Goal: Information Seeking & Learning: Check status

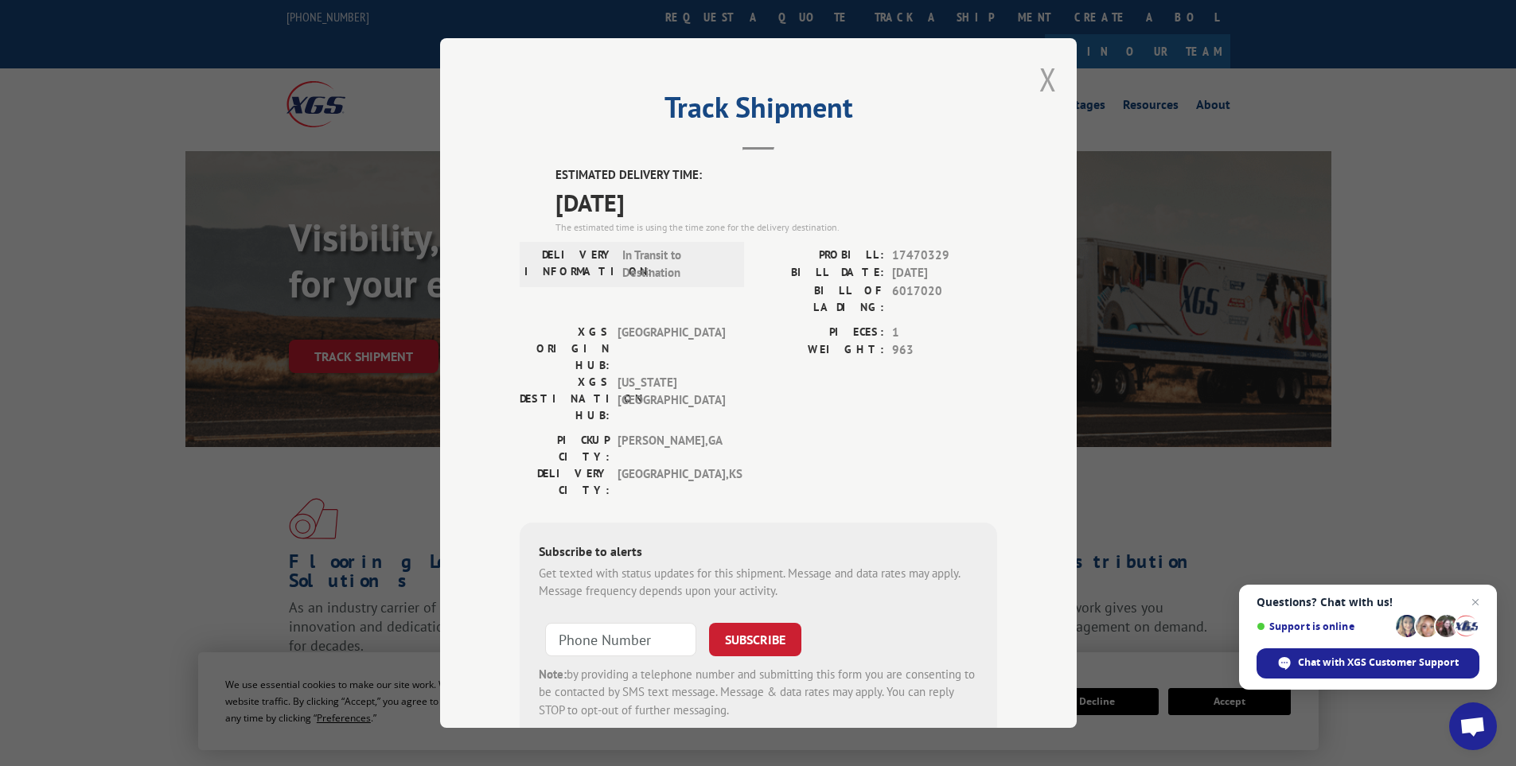
click at [1039, 70] on button "Close modal" at bounding box center [1048, 79] width 18 height 42
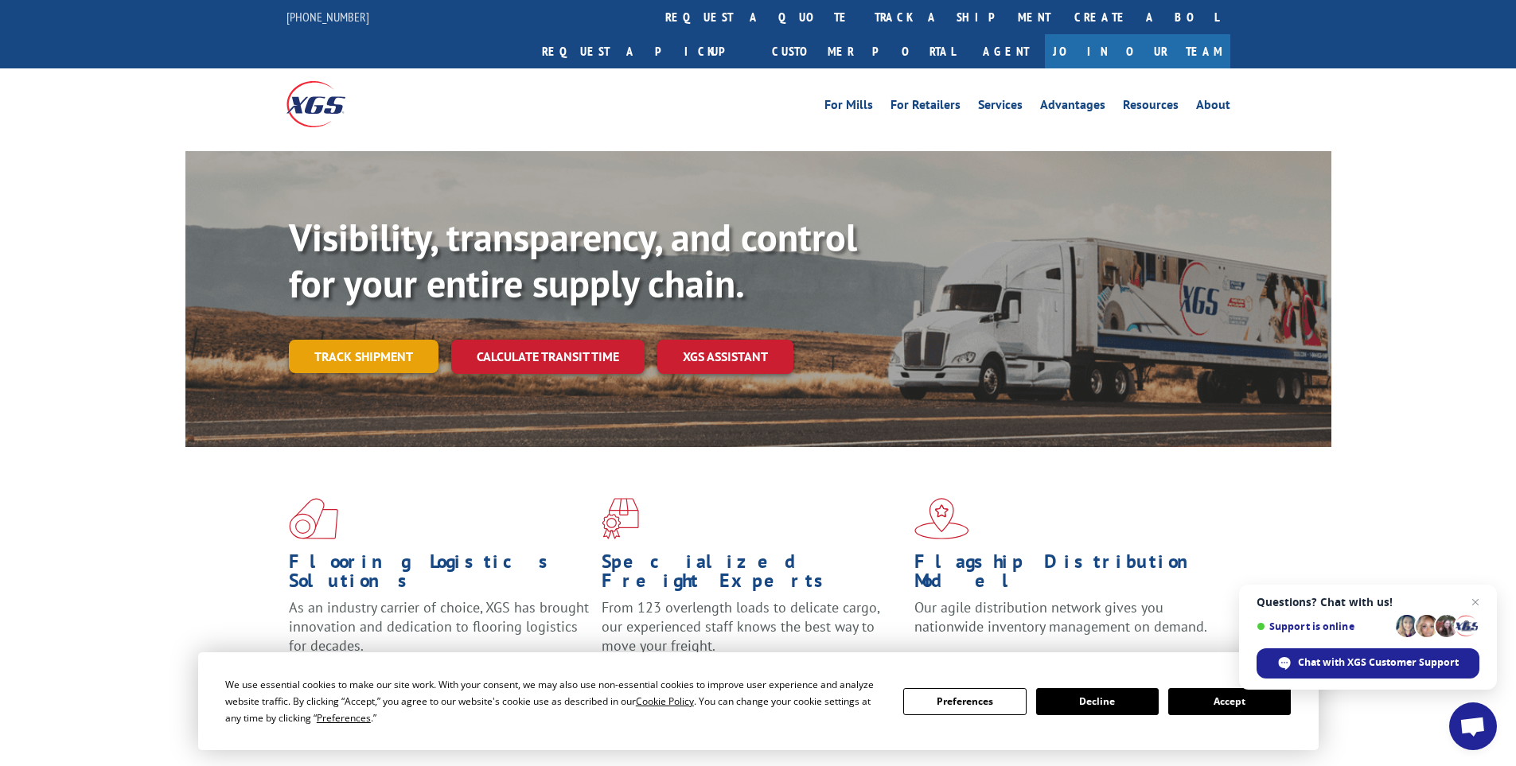
click at [352, 340] on link "Track shipment" at bounding box center [364, 356] width 150 height 33
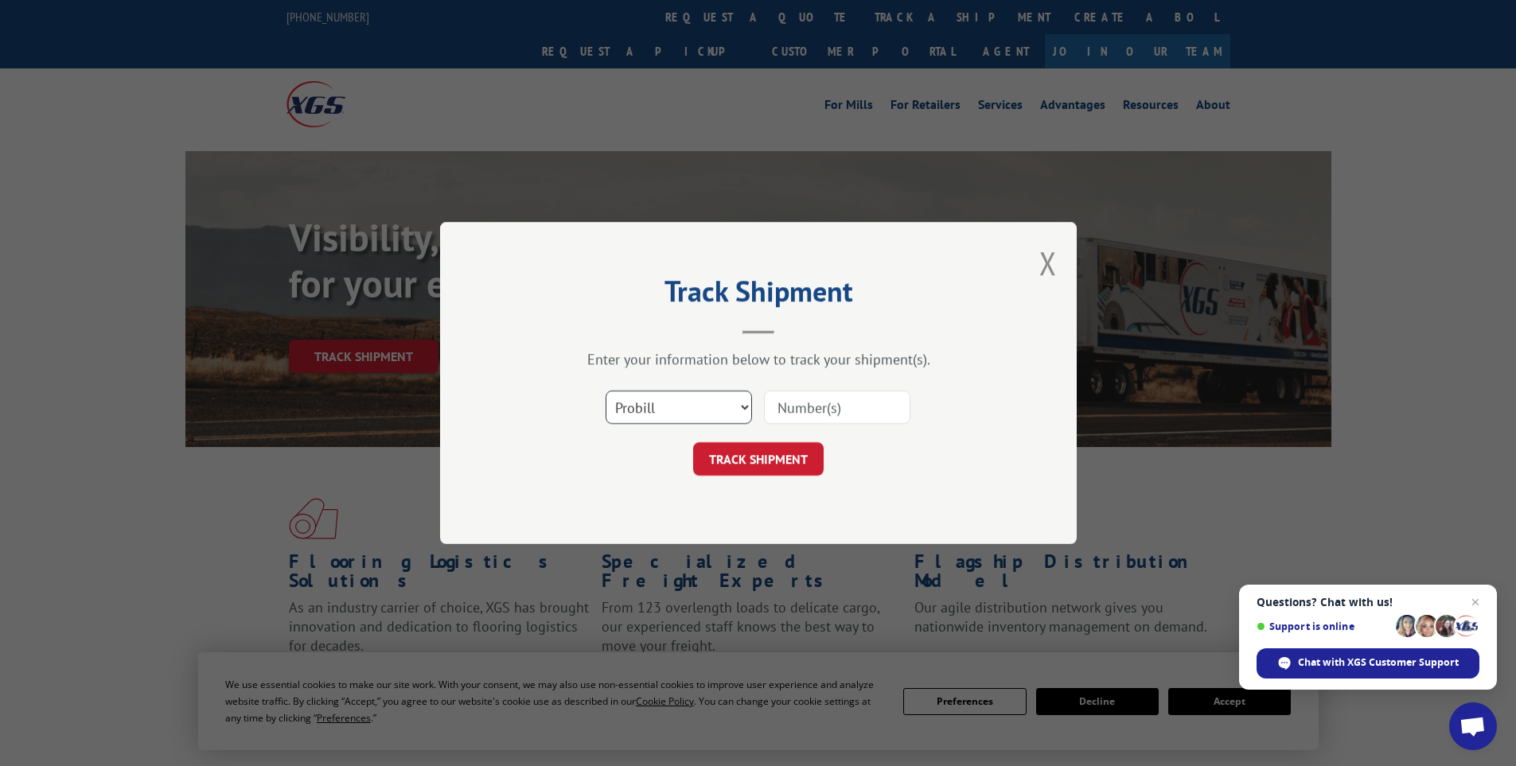
click at [656, 411] on select "Select category... Probill BOL PO" at bounding box center [679, 407] width 146 height 33
select select "bol"
click at [606, 391] on select "Select category... Probill BOL PO" at bounding box center [679, 407] width 146 height 33
click at [771, 402] on input at bounding box center [837, 407] width 146 height 33
paste input "435369"
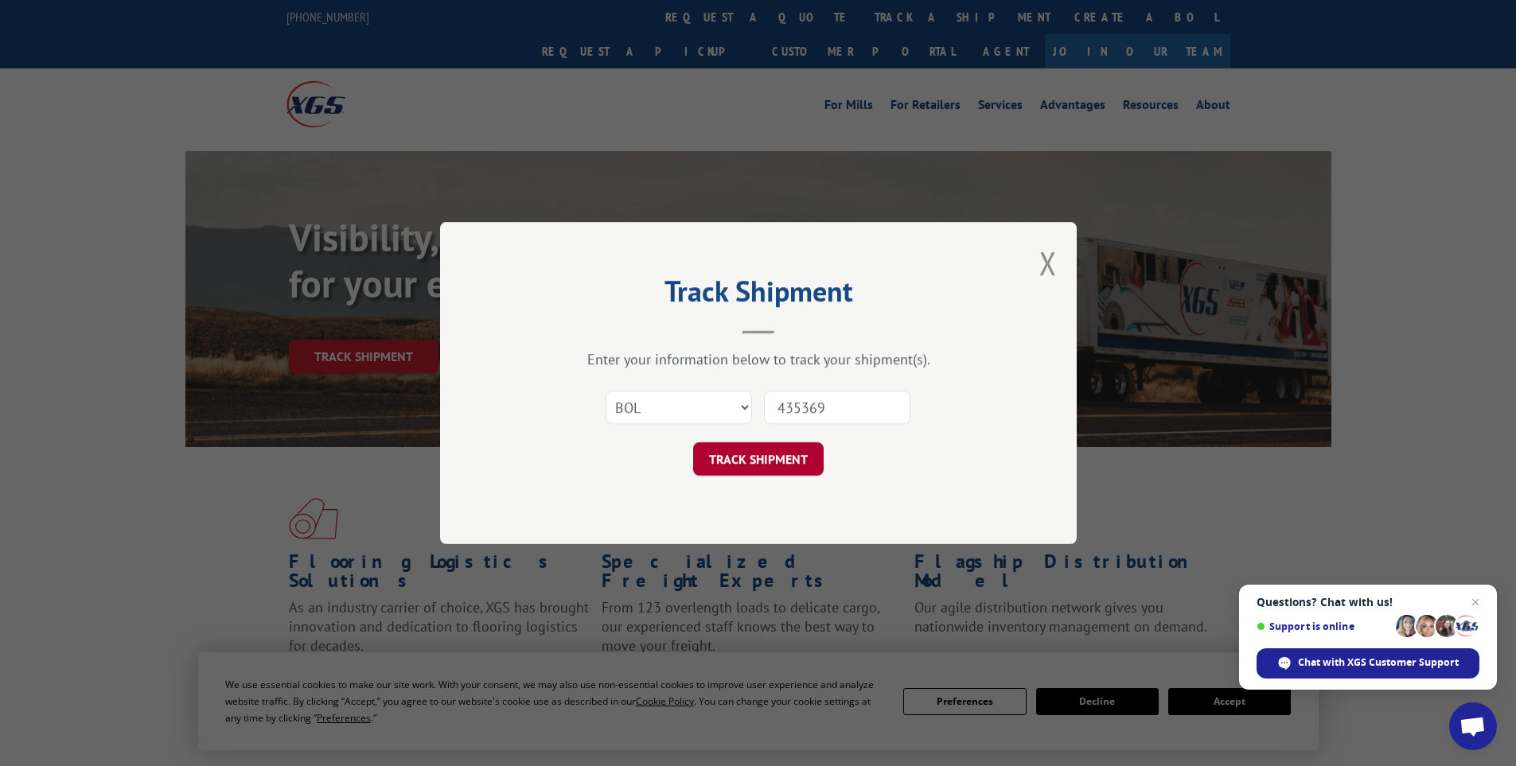
type input "435369"
click at [775, 461] on button "TRACK SHIPMENT" at bounding box center [758, 458] width 130 height 33
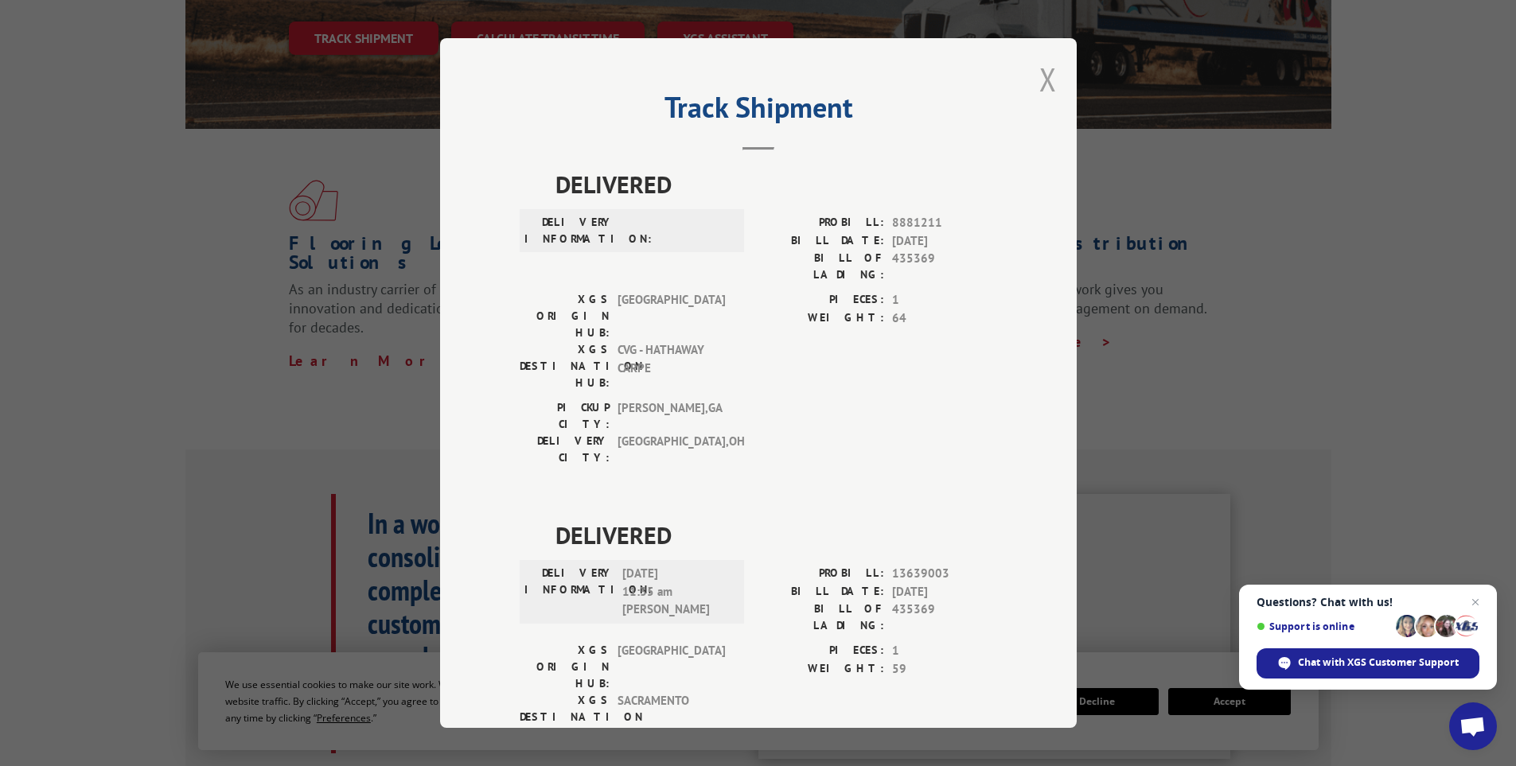
click at [1039, 70] on button "Close modal" at bounding box center [1048, 79] width 18 height 42
